Goal: Communication & Community: Answer question/provide support

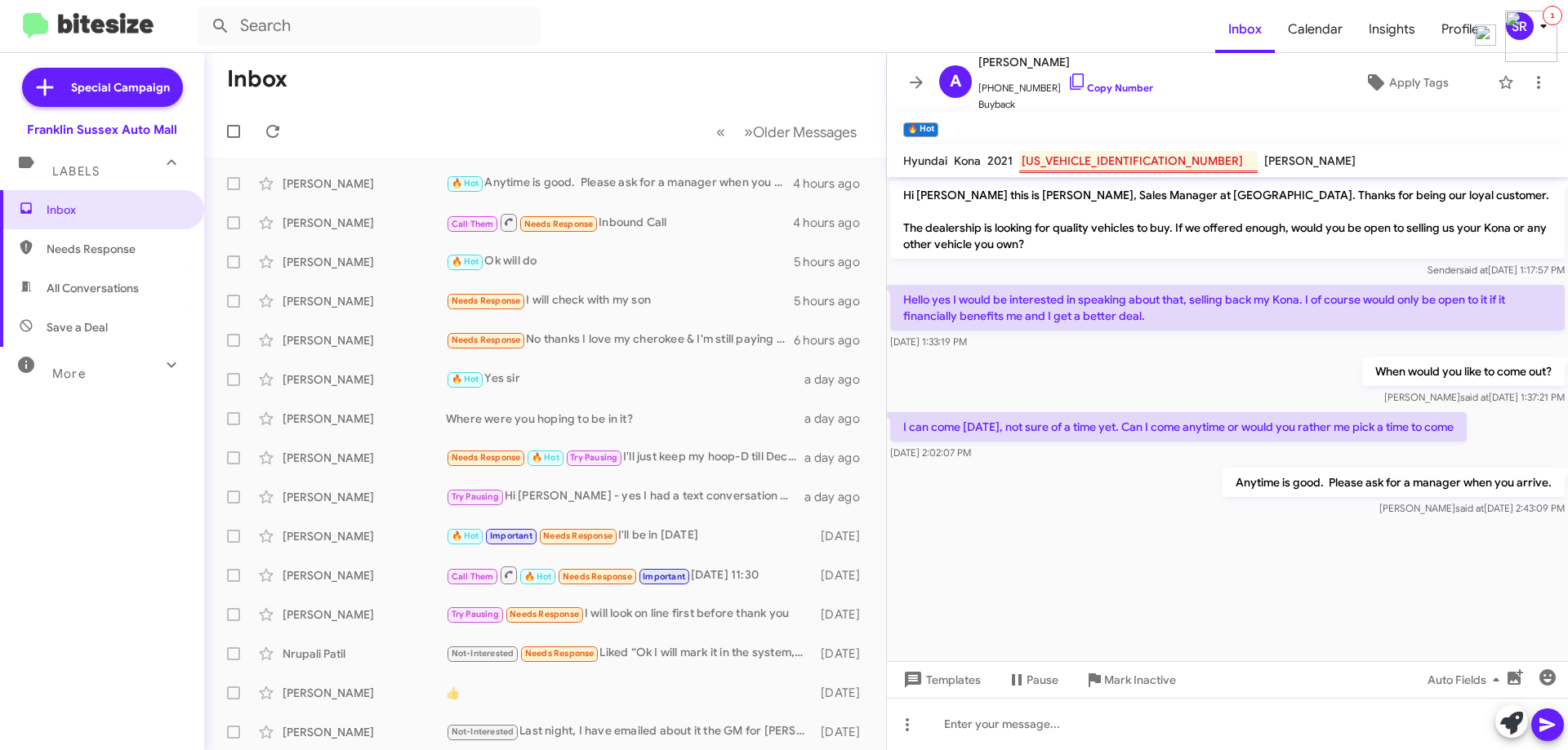
click at [64, 209] on span "Inbox" at bounding box center [116, 210] width 139 height 16
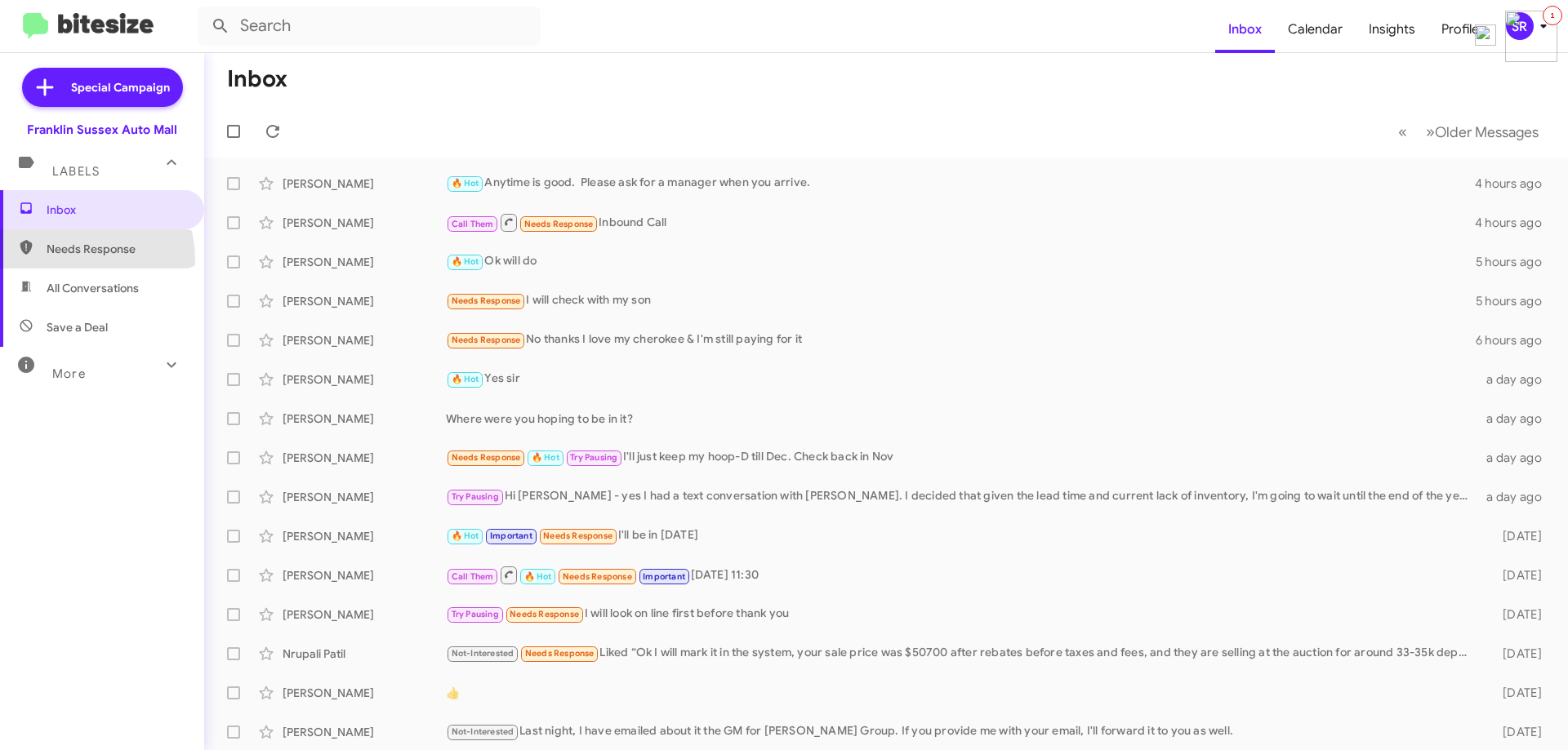
click at [58, 261] on span "Needs Response" at bounding box center [102, 249] width 204 height 40
type input "in:needs-response"
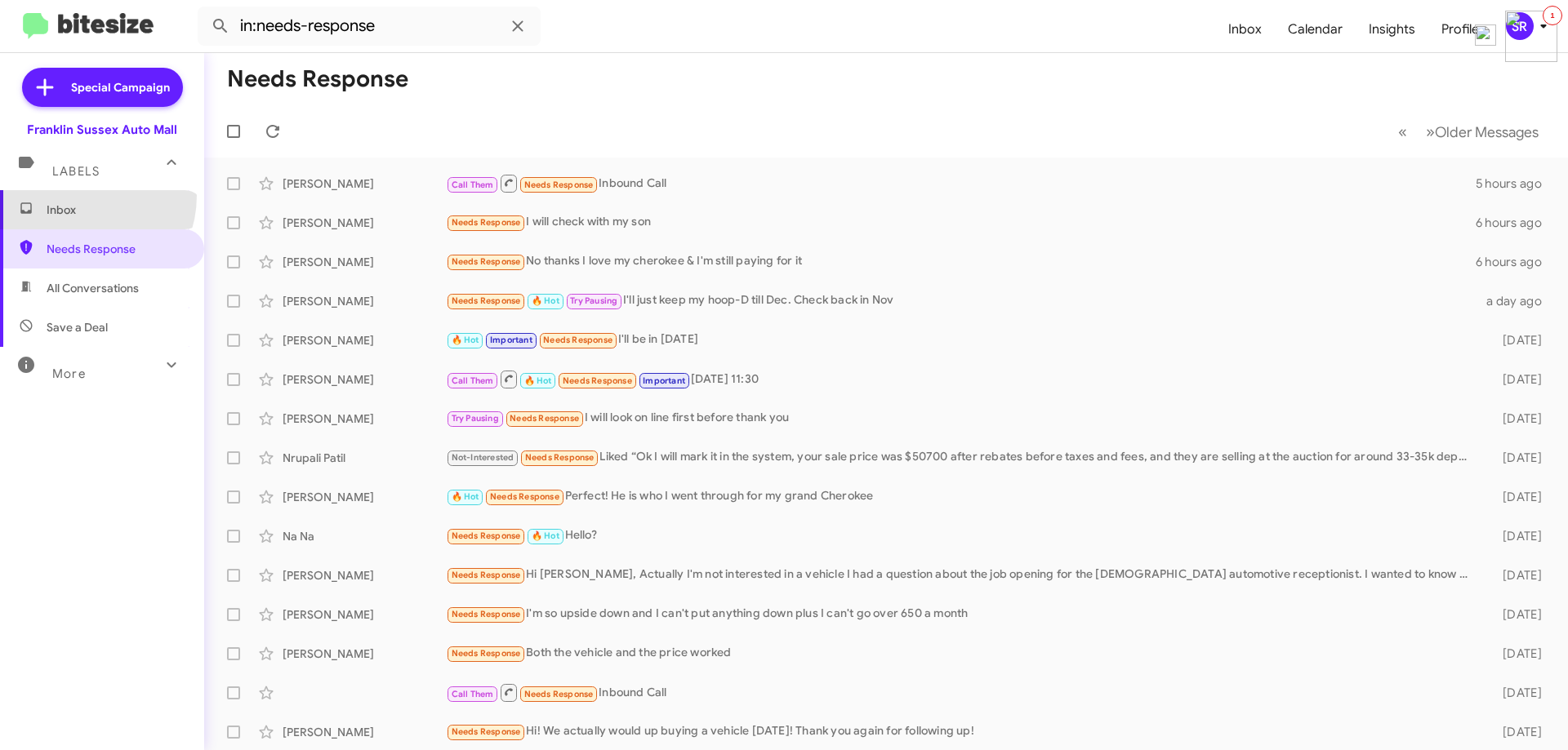
click at [78, 196] on span "Inbox" at bounding box center [102, 210] width 204 height 40
